Goal: Check status: Check status

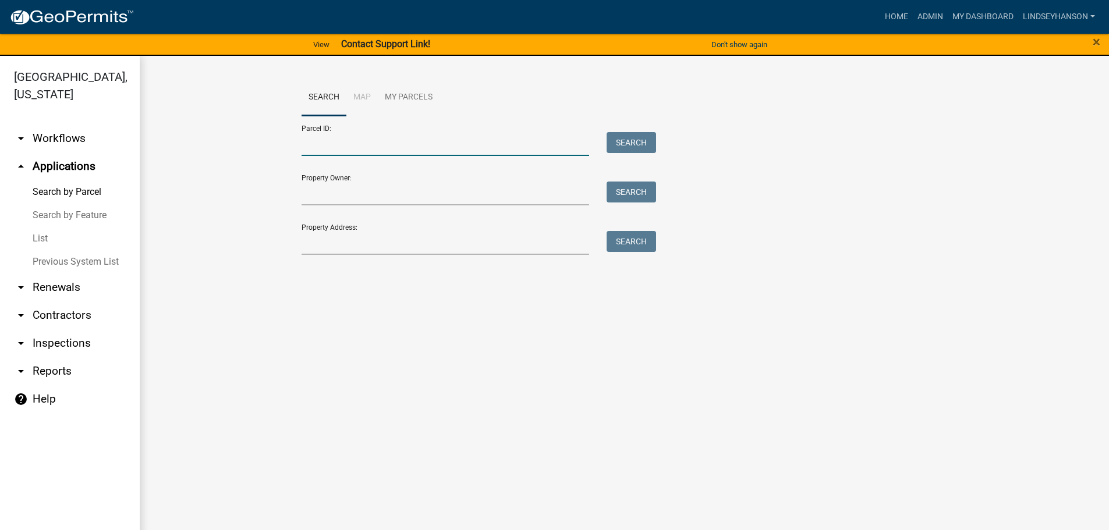
click at [436, 142] on input "Parcel ID:" at bounding box center [445, 144] width 288 height 24
paste input "10000140100001"
click at [632, 133] on button "Search" at bounding box center [630, 142] width 49 height 21
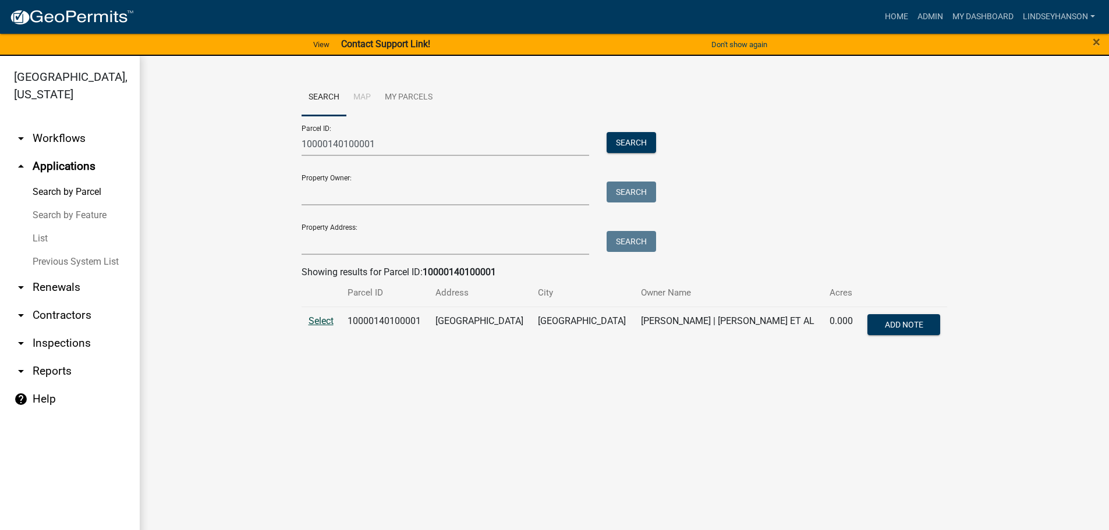
click at [317, 320] on span "Select" at bounding box center [320, 320] width 25 height 11
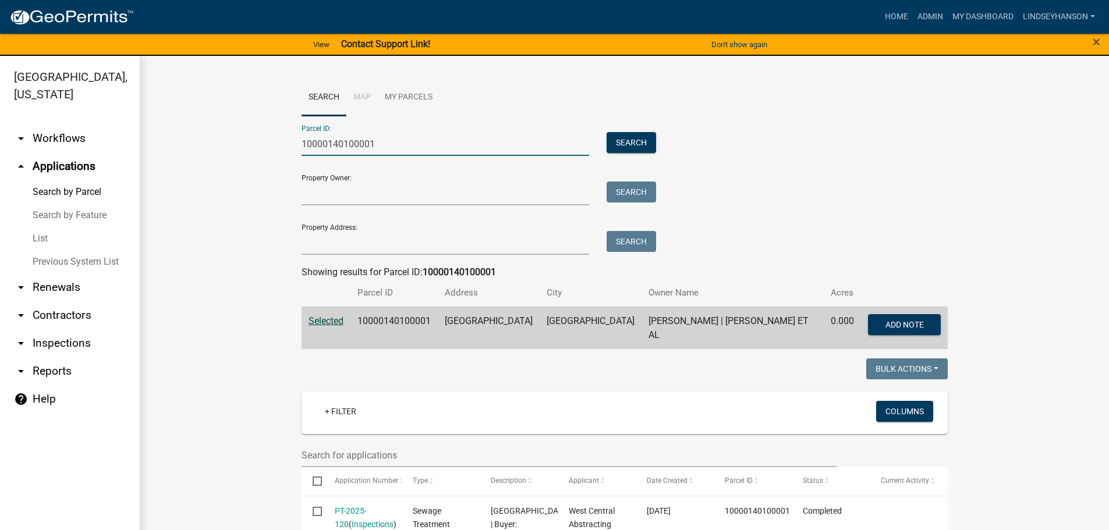
drag, startPoint x: 386, startPoint y: 147, endPoint x: 248, endPoint y: 180, distance: 142.4
paste input "2"
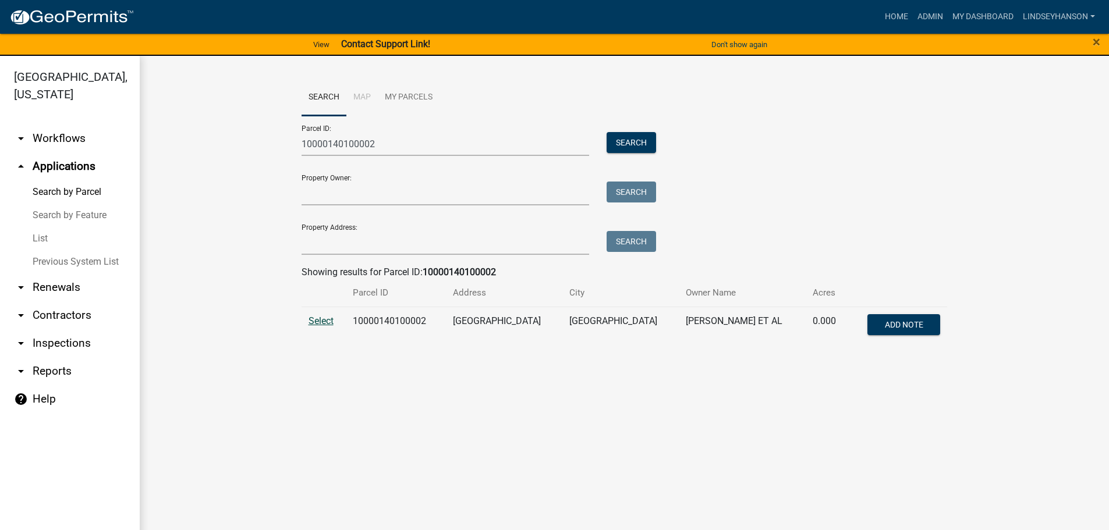
click at [318, 317] on span "Select" at bounding box center [320, 320] width 25 height 11
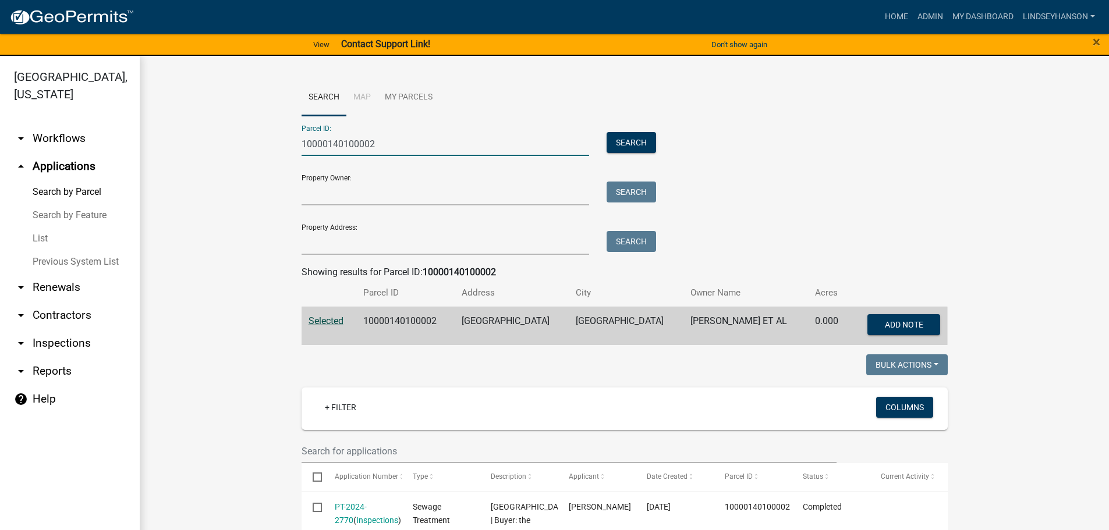
drag, startPoint x: 392, startPoint y: 144, endPoint x: 180, endPoint y: 113, distance: 213.6
click at [180, 113] on wm-workflow-application-search-view "Search Map My Parcels Parcel ID: 10000140100002 Search Property Owner: Search P…" at bounding box center [624, 463] width 922 height 769
paste input "1"
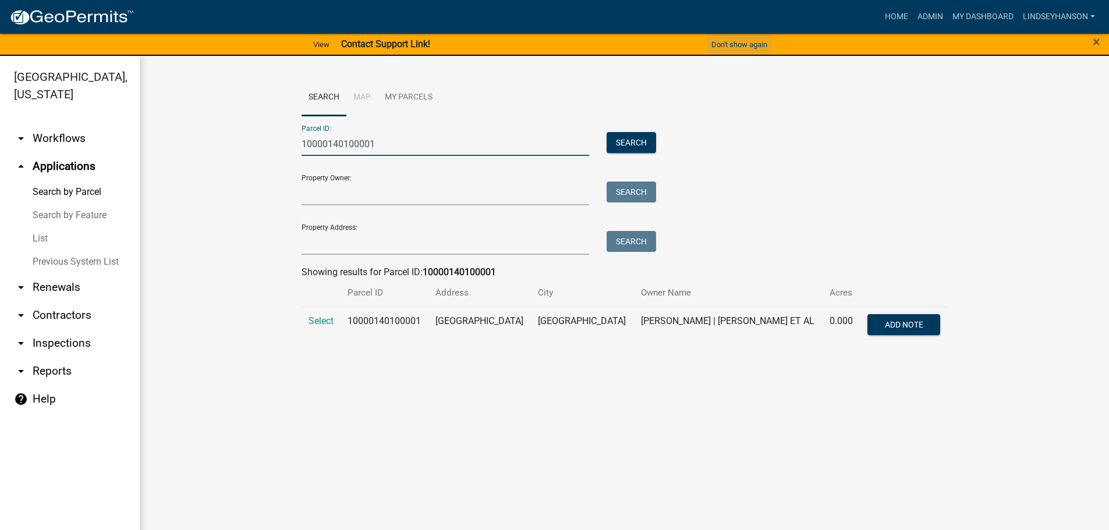
type input "10000140100001"
click at [734, 42] on button "Don't show again" at bounding box center [739, 44] width 65 height 19
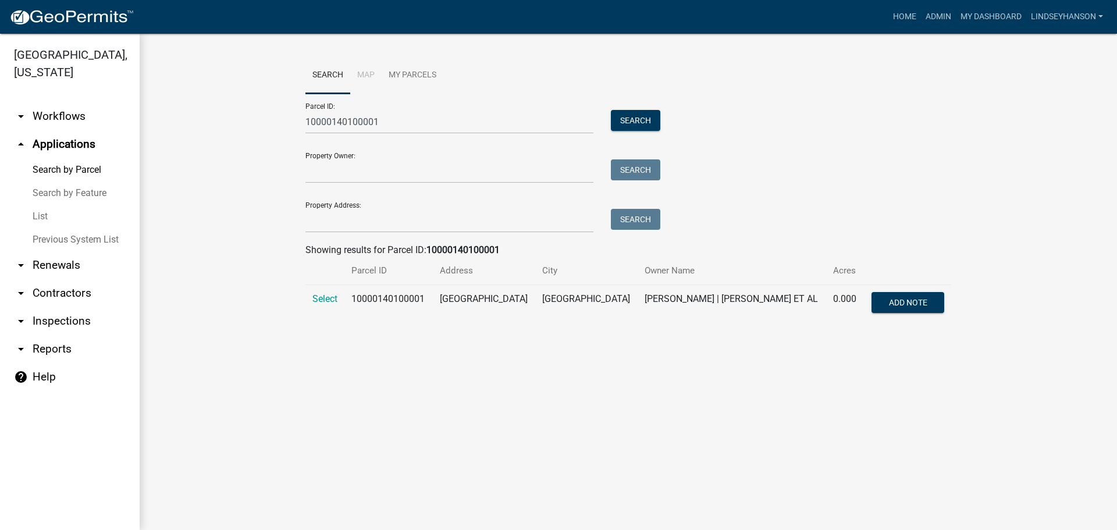
click at [310, 301] on td "Select" at bounding box center [325, 304] width 39 height 38
click at [314, 298] on span "Select" at bounding box center [325, 298] width 25 height 11
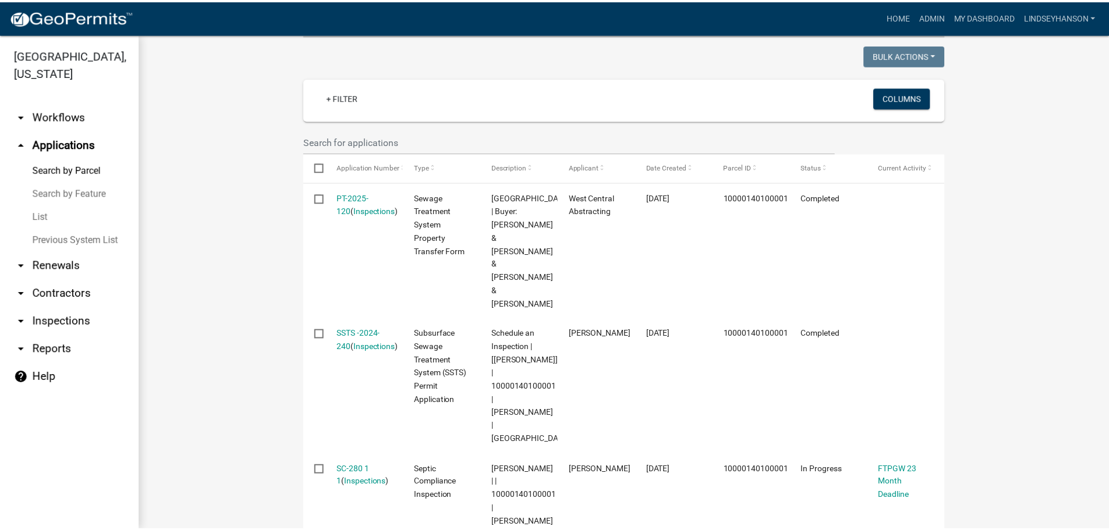
scroll to position [349, 0]
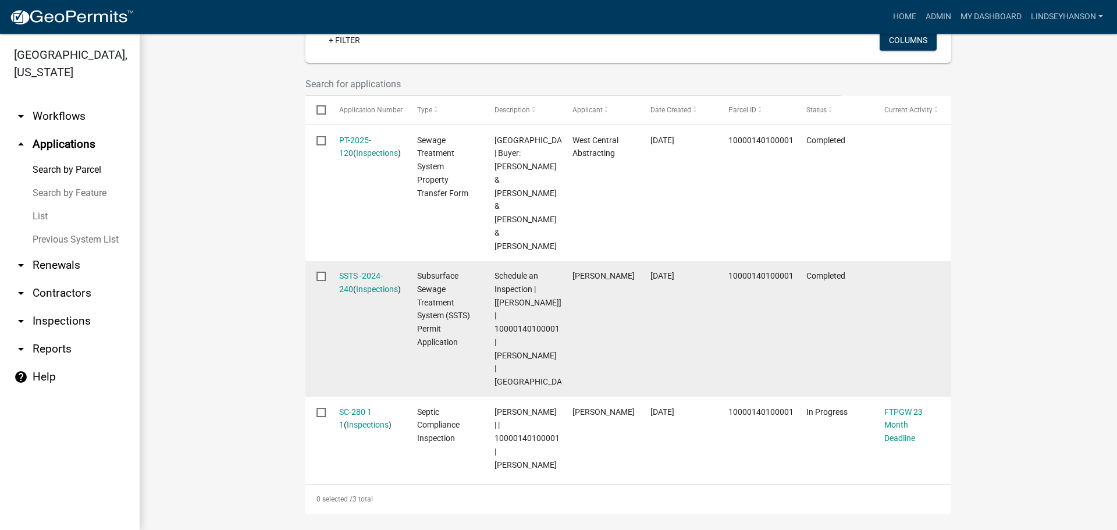
click at [353, 261] on datatable-body-cell "SSTS -2024-240 ( Inspections )" at bounding box center [367, 329] width 78 height 136
click at [358, 271] on link "SSTS -2024-240" at bounding box center [361, 282] width 44 height 23
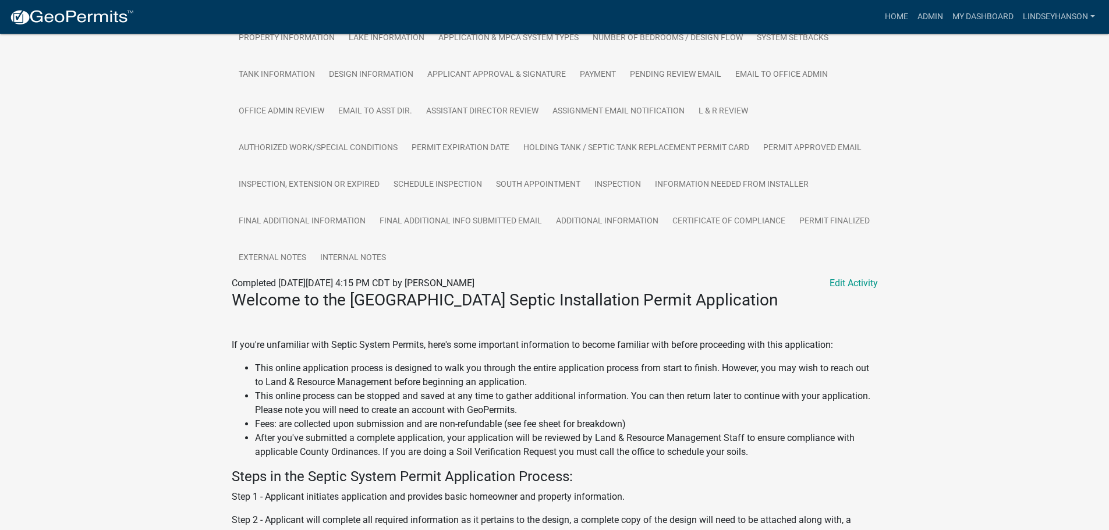
scroll to position [291, 0]
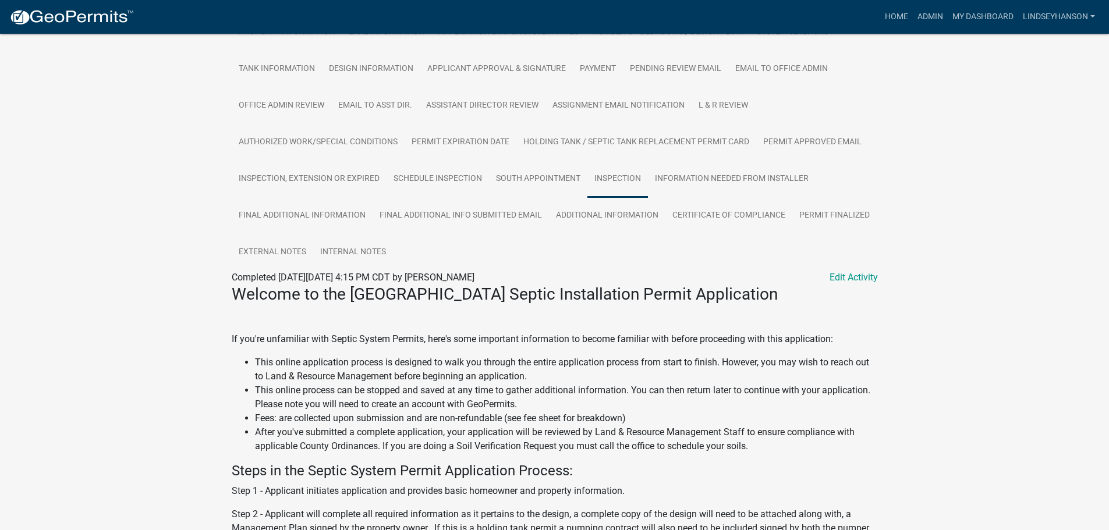
click at [611, 173] on link "Inspection" at bounding box center [617, 179] width 61 height 37
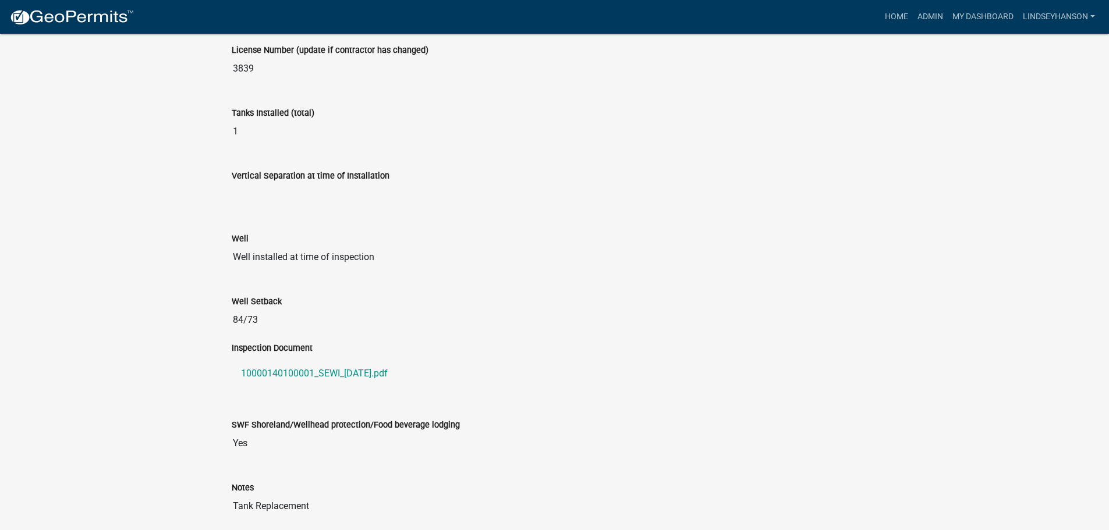
scroll to position [702, 0]
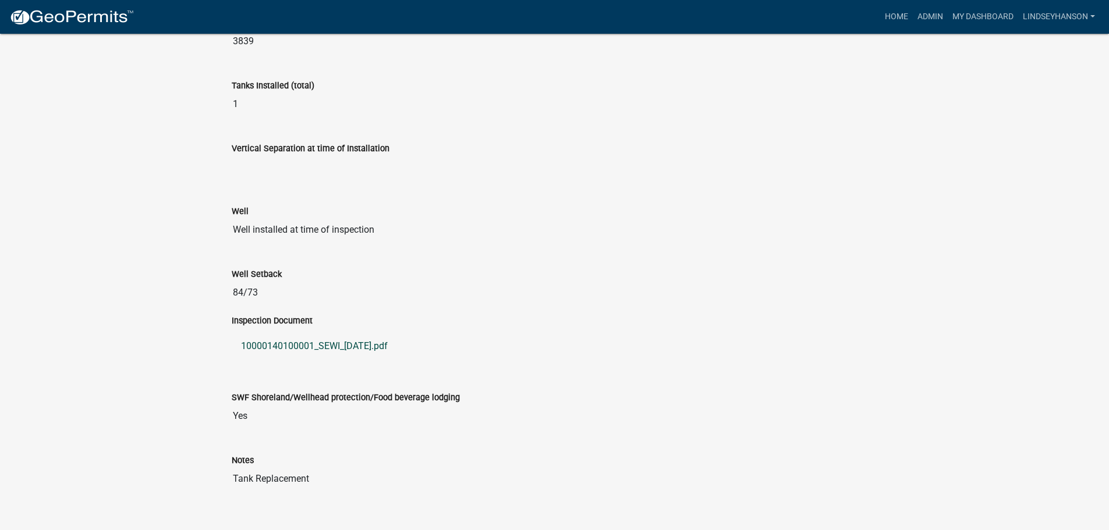
click at [319, 346] on link "10000140100001_SEWI_[DATE].pdf" at bounding box center [555, 346] width 646 height 28
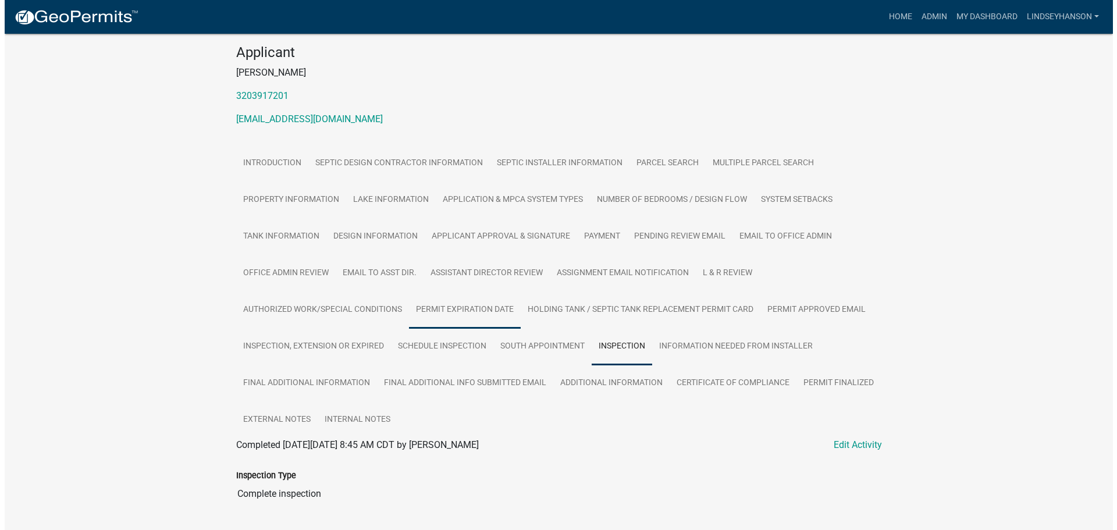
scroll to position [0, 0]
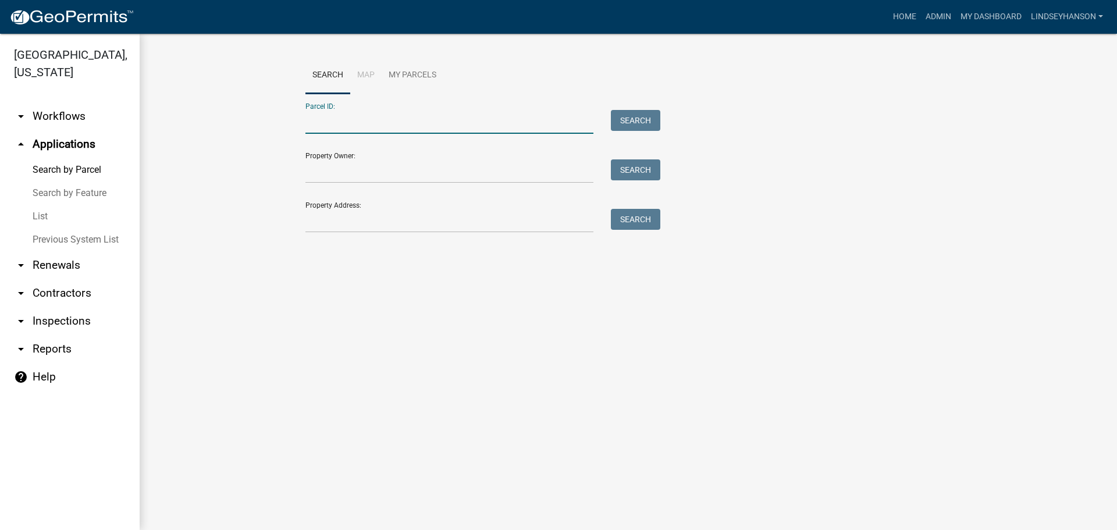
click at [346, 127] on input "Parcel ID:" at bounding box center [450, 122] width 288 height 24
paste input "10000140100002"
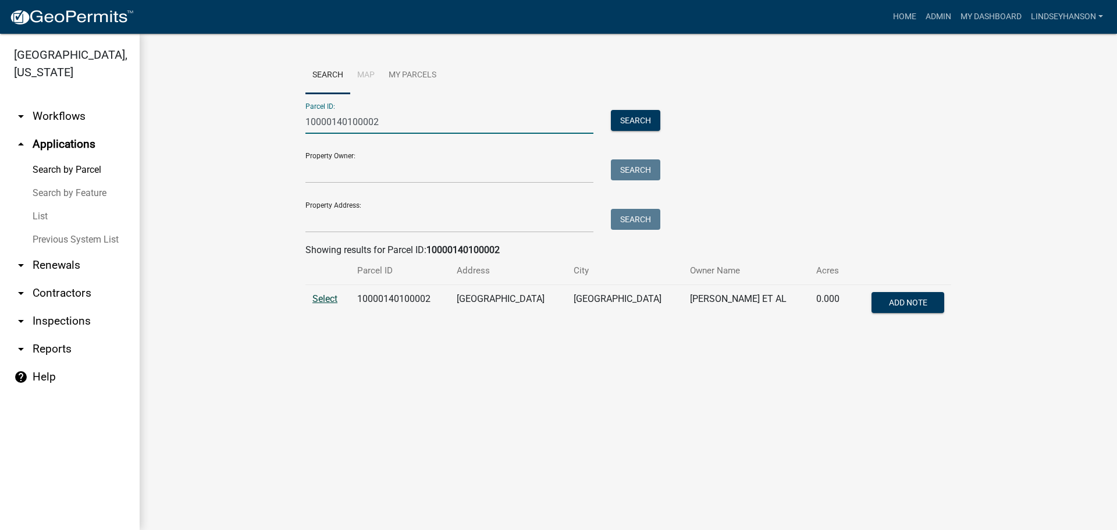
type input "10000140100002"
click at [332, 302] on span "Select" at bounding box center [325, 298] width 25 height 11
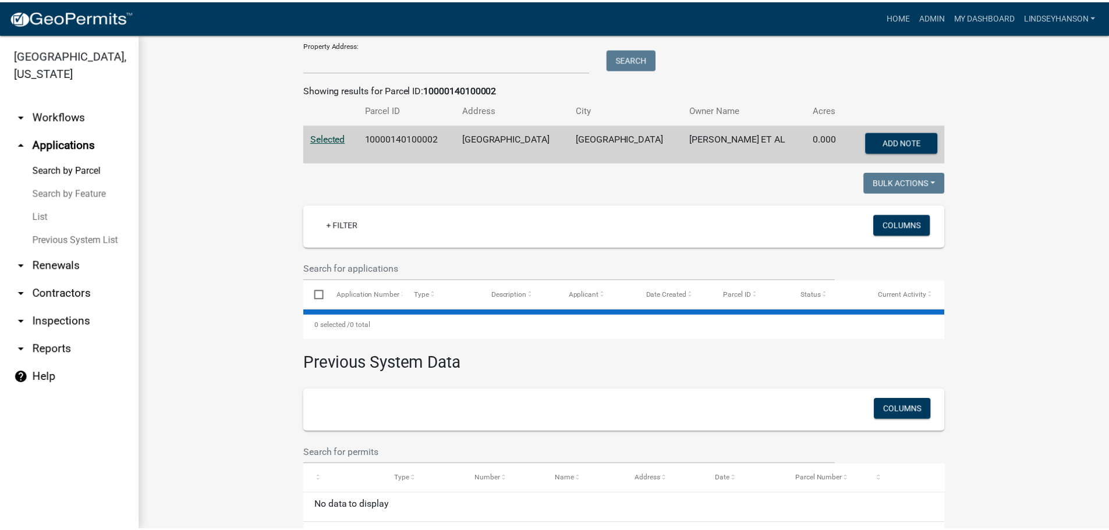
scroll to position [178, 0]
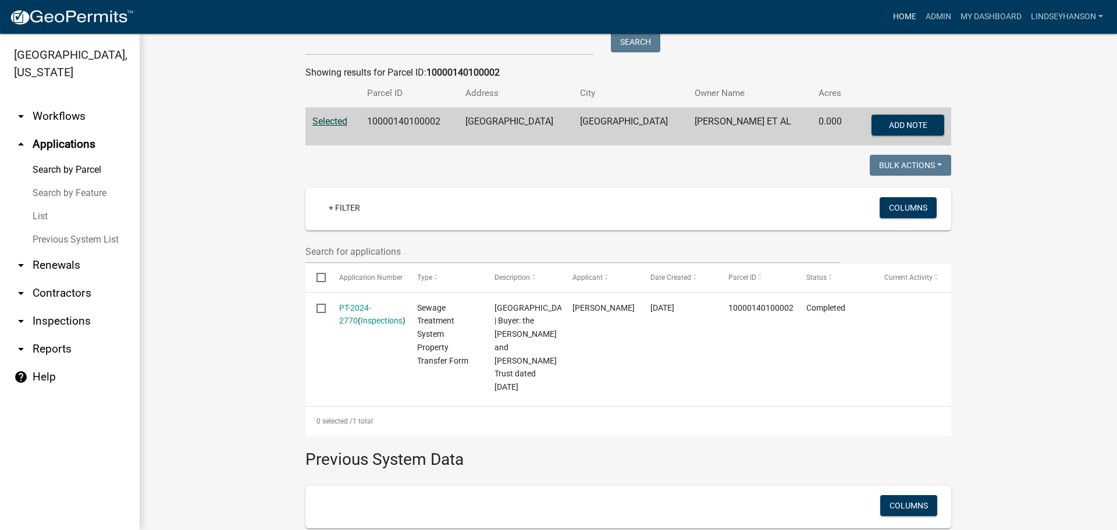
click at [909, 16] on link "Home" at bounding box center [905, 17] width 33 height 22
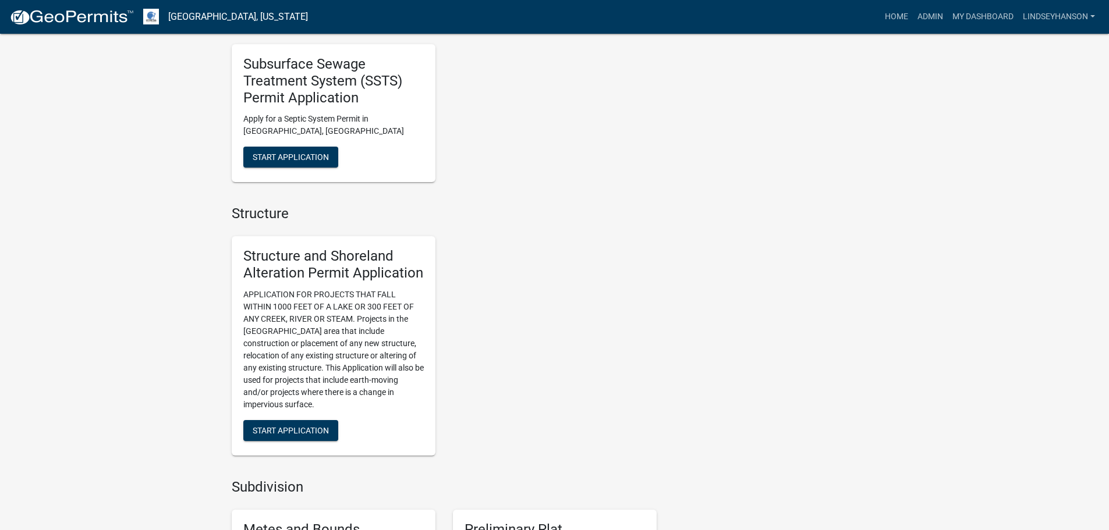
scroll to position [698, 0]
